Goal: Information Seeking & Learning: Learn about a topic

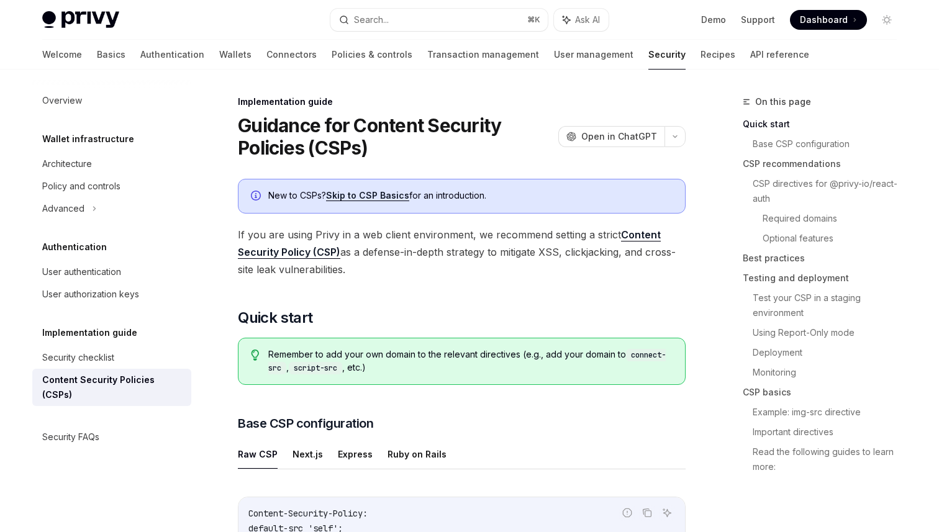
scroll to position [174, 0]
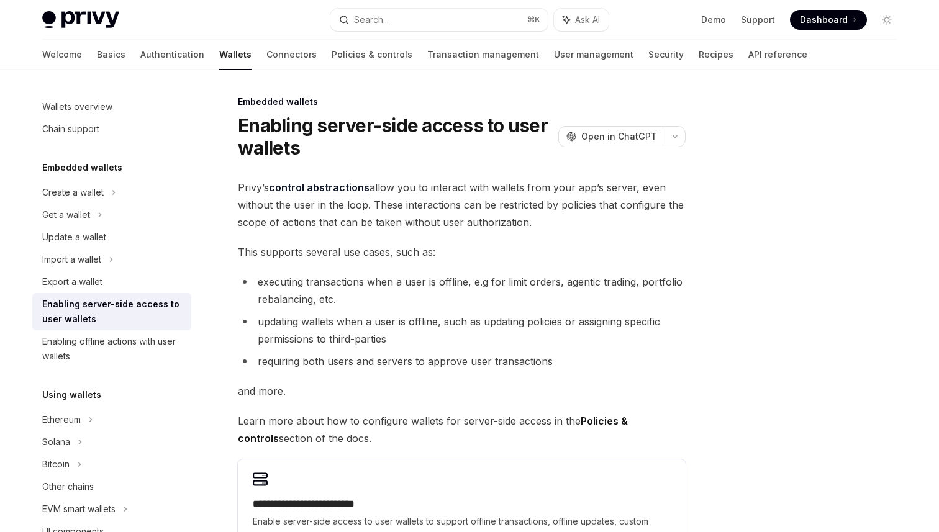
scroll to position [122, 0]
